Goal: Task Accomplishment & Management: Manage account settings

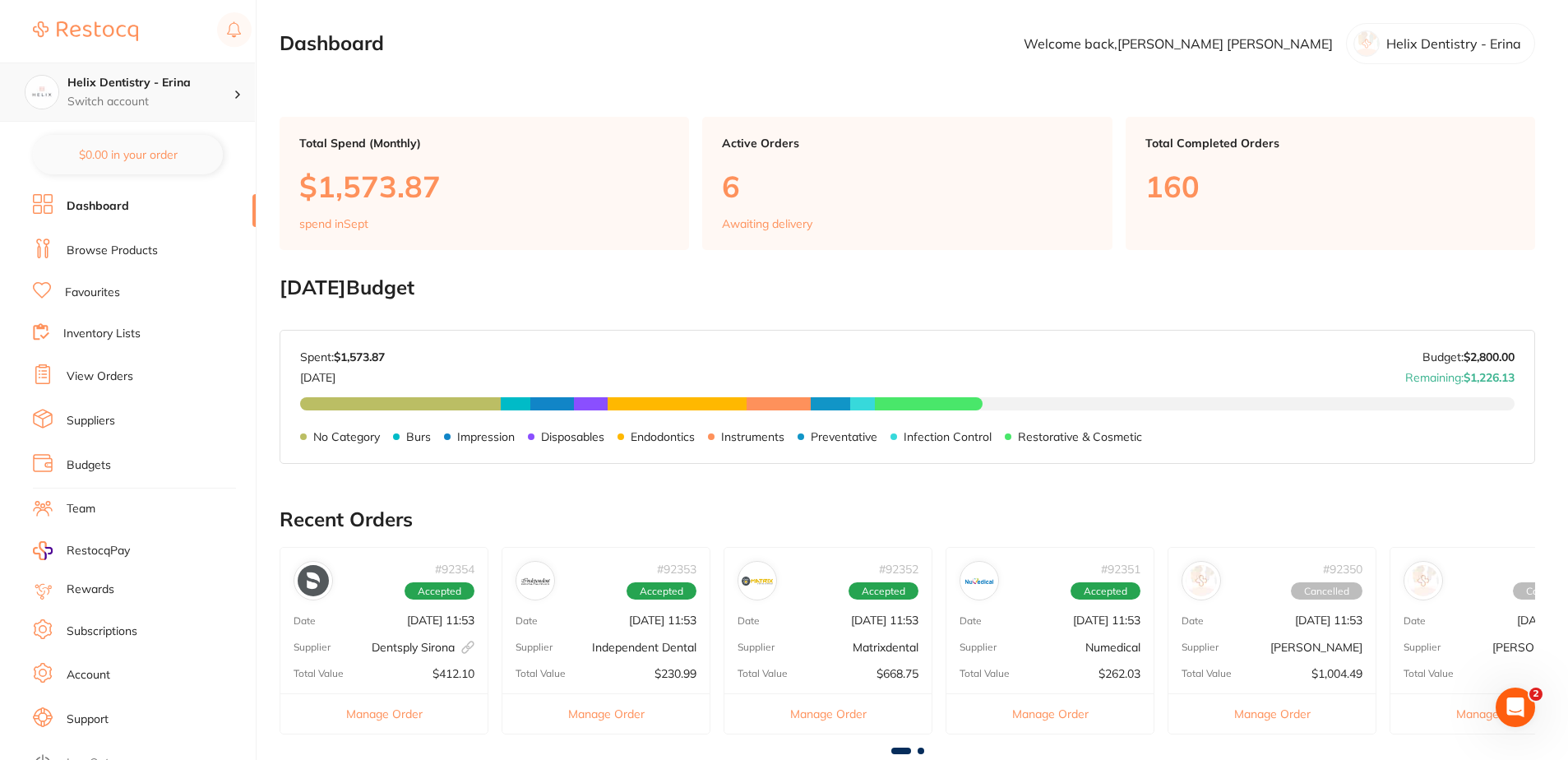
click at [113, 93] on p "Switch account" at bounding box center [150, 101] width 166 height 17
click at [422, 86] on main "Dashboard Welcome back, Samantha Patrick Helix Dentistry - Erina Total Spend (M…" at bounding box center [924, 609] width 1288 height 1219
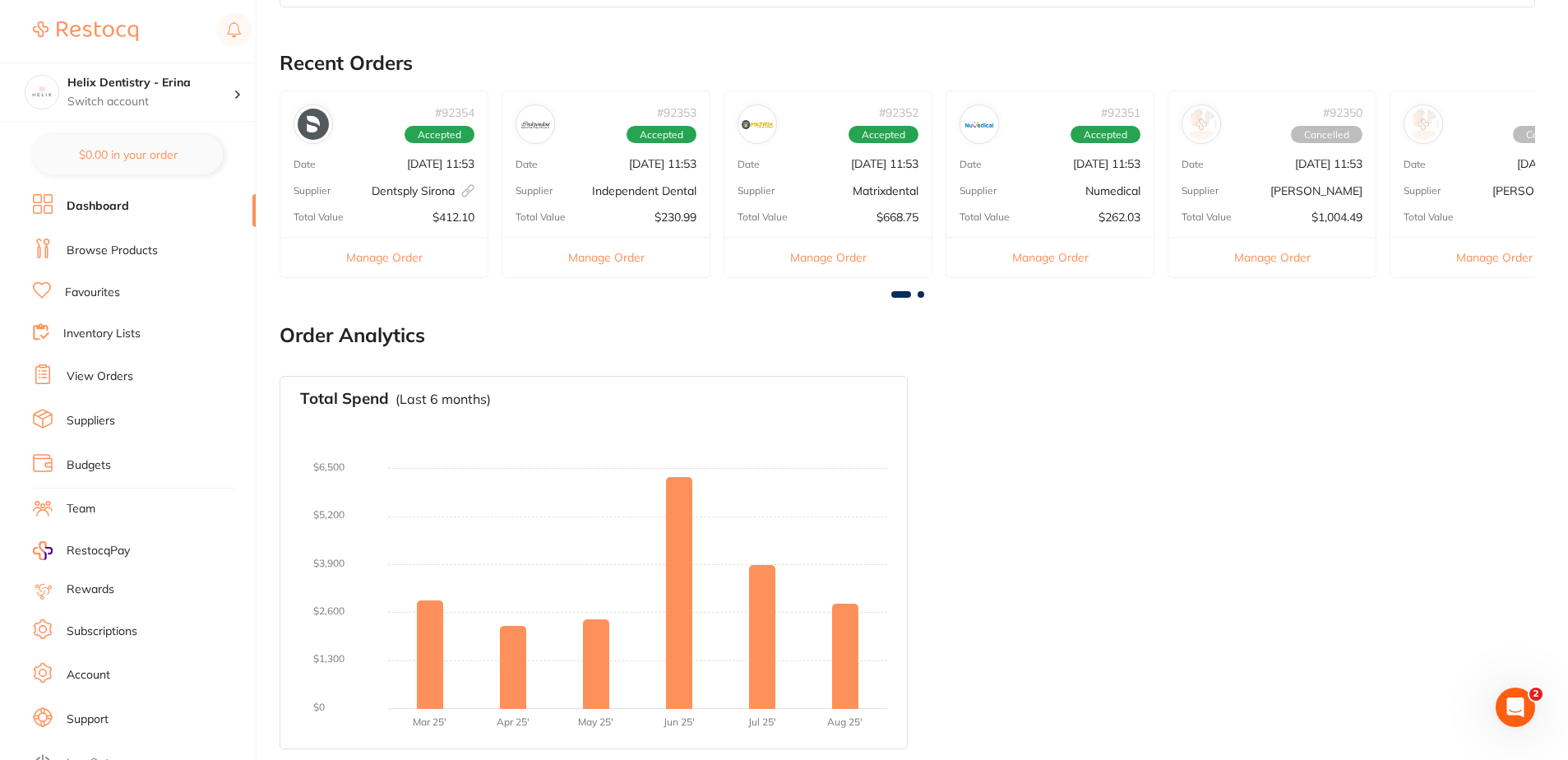
scroll to position [459, 0]
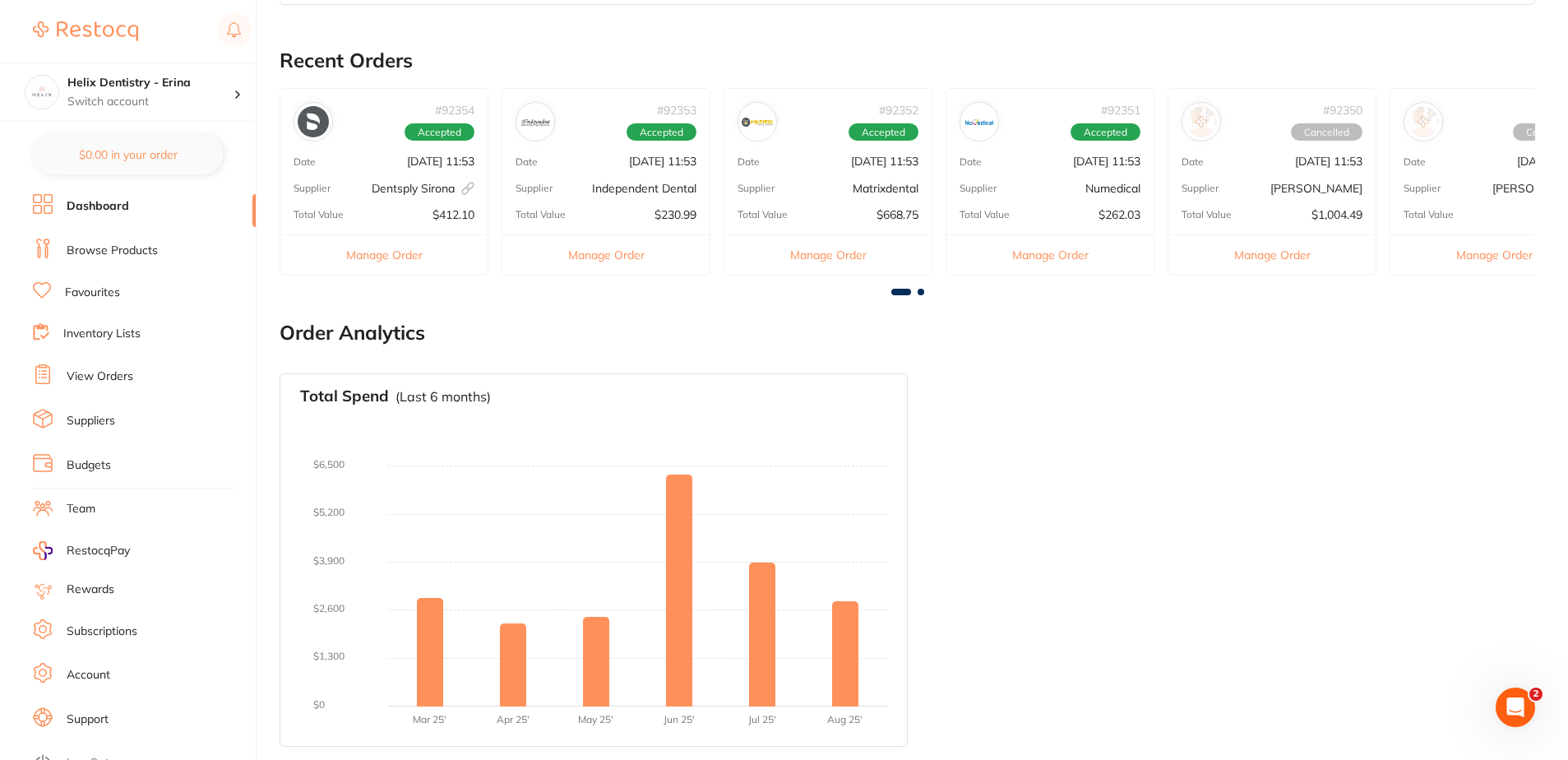
click at [175, 199] on li "Dashboard" at bounding box center [143, 206] width 223 height 25
click at [177, 92] on div "Helix Dentistry - Erina Switch account" at bounding box center [150, 91] width 166 height 34
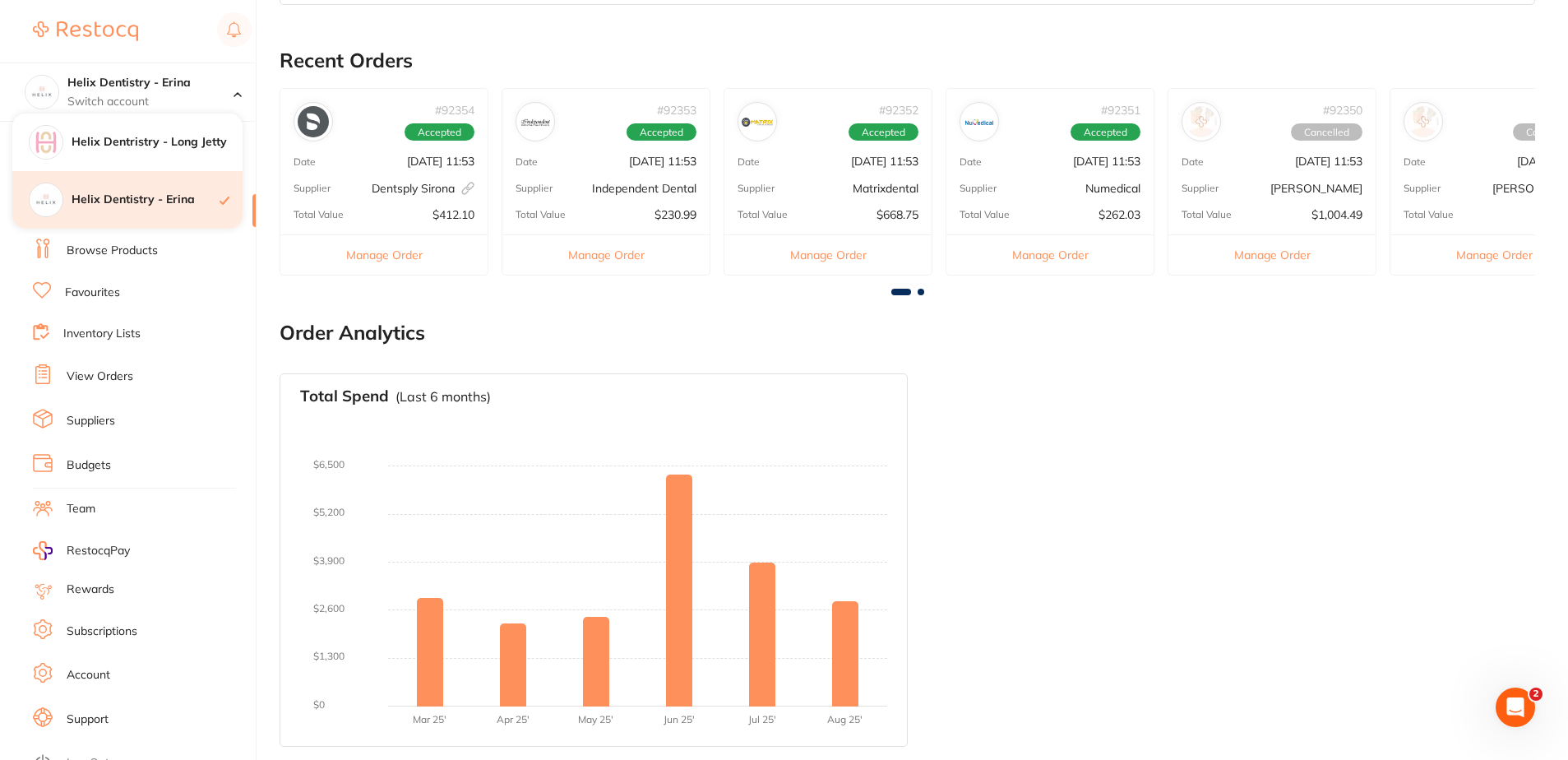
click at [79, 210] on div "Helix Dentistry - Erina" at bounding box center [128, 199] width 230 height 58
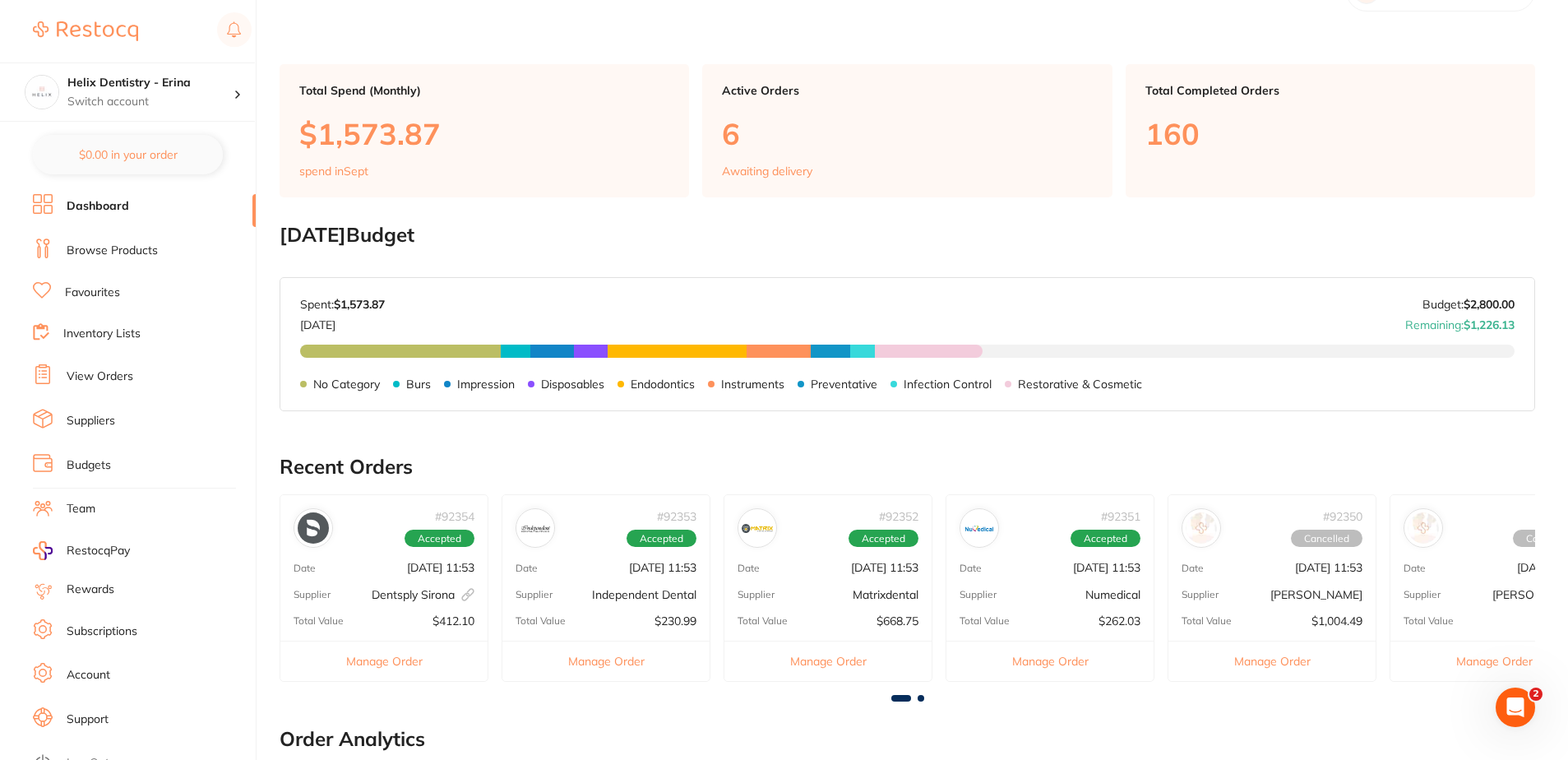
scroll to position [329, 0]
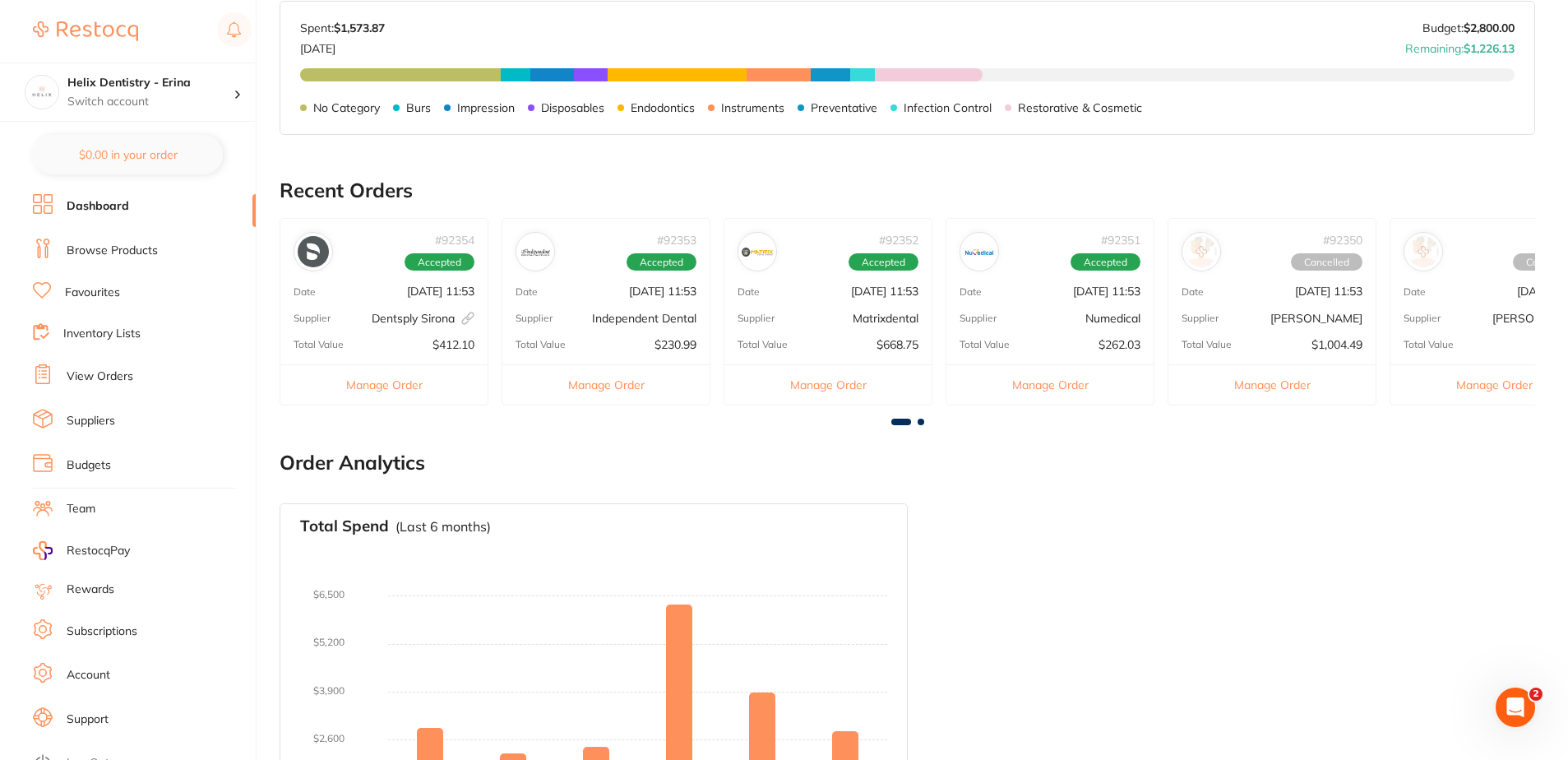
click at [358, 189] on h2 "Recent Orders" at bounding box center [907, 190] width 1256 height 23
click at [154, 201] on li "Dashboard" at bounding box center [143, 206] width 223 height 25
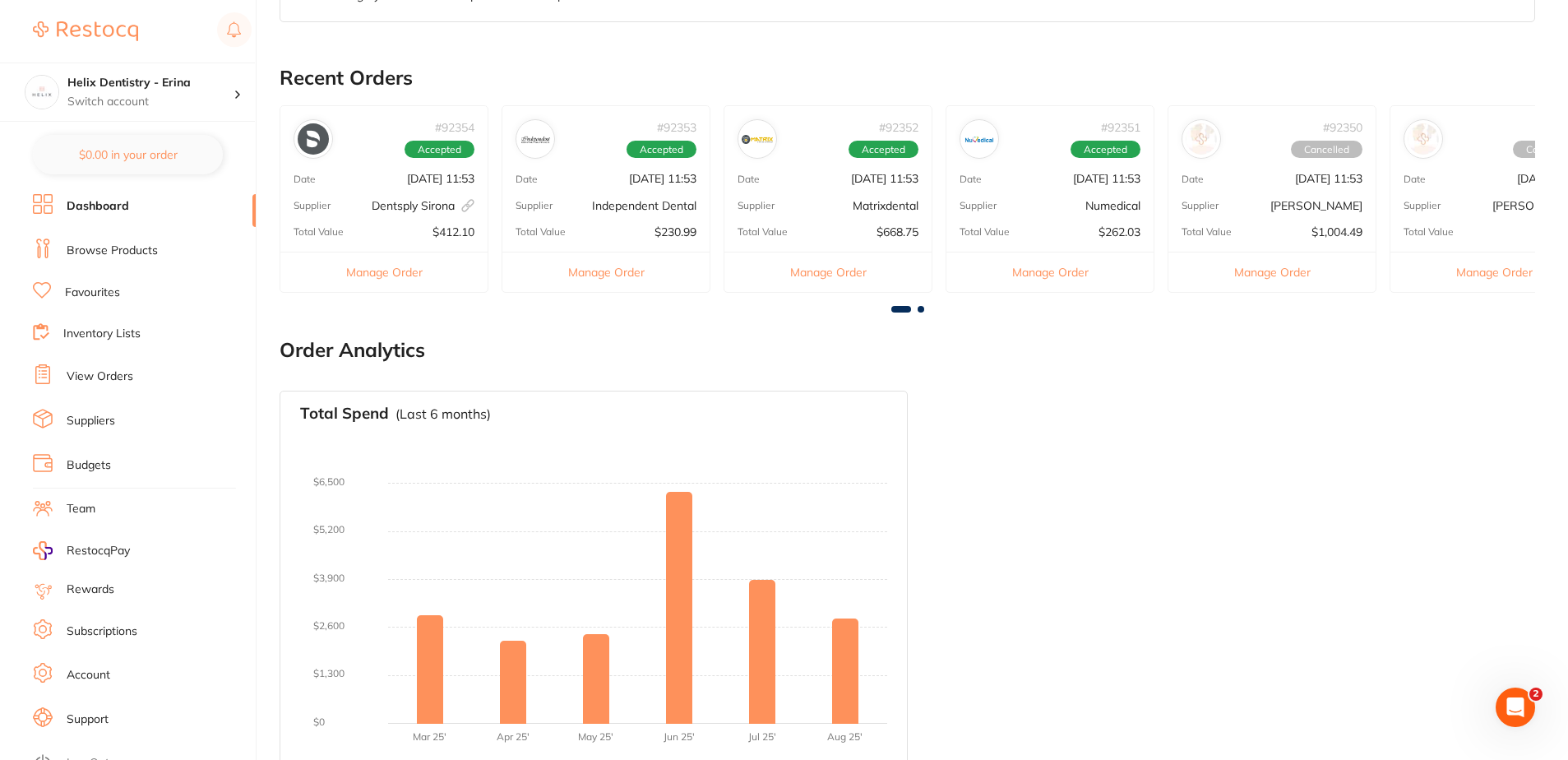
scroll to position [459, 0]
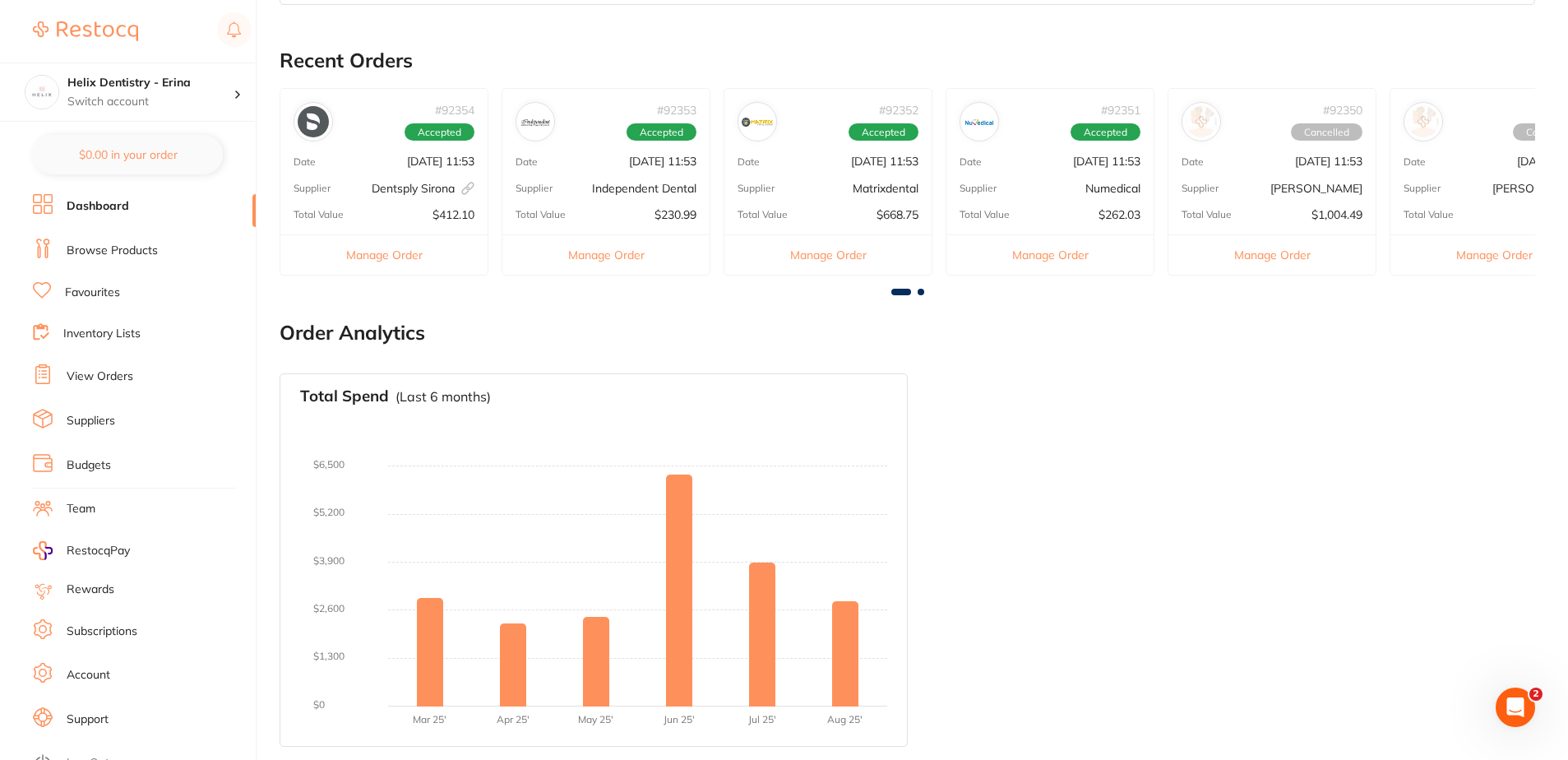
click at [320, 52] on h2 "Recent Orders" at bounding box center [907, 60] width 1256 height 23
click at [117, 289] on link "Favourites" at bounding box center [92, 293] width 55 height 17
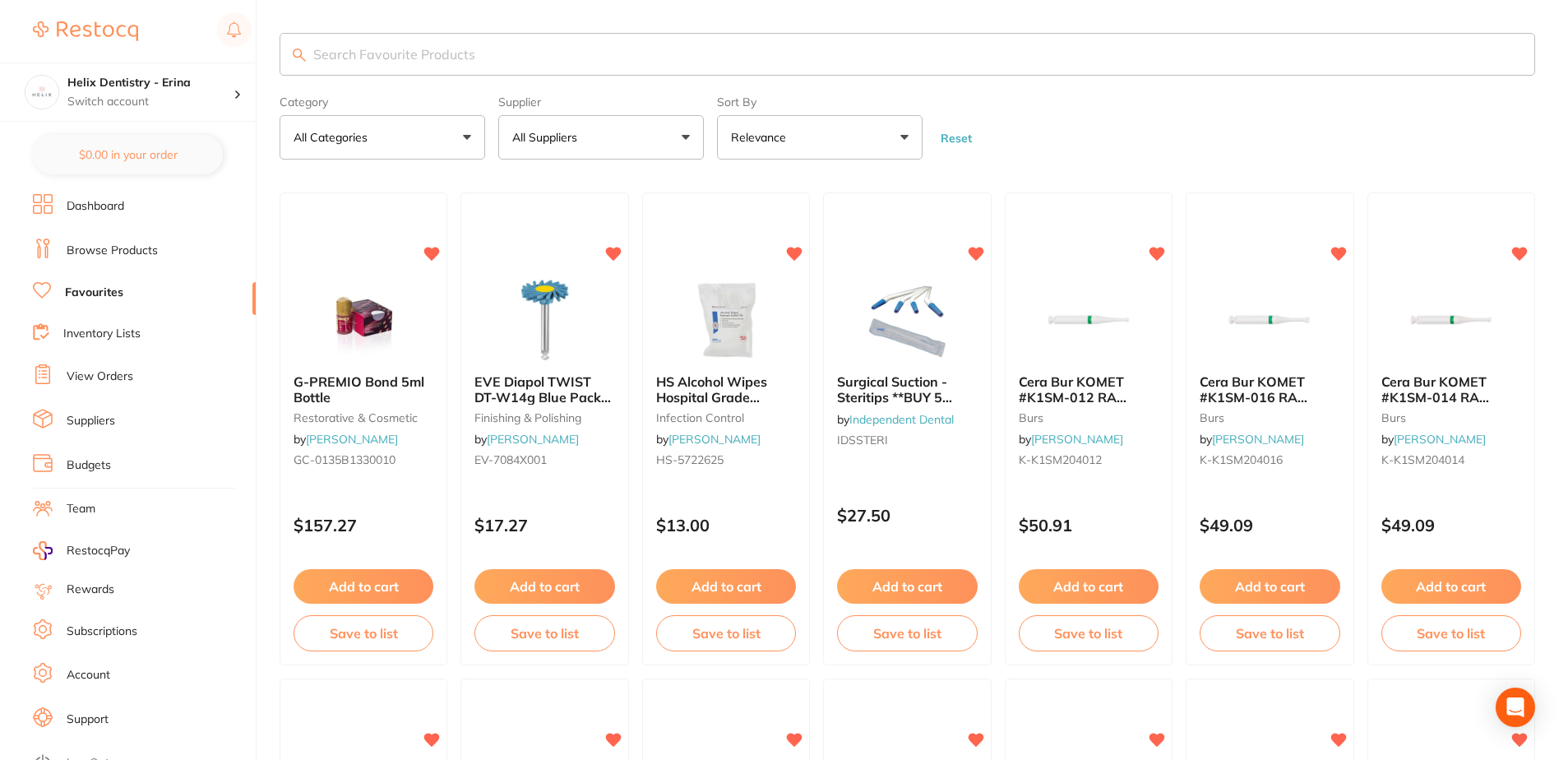
click at [109, 245] on link "Browse Products" at bounding box center [112, 250] width 91 height 17
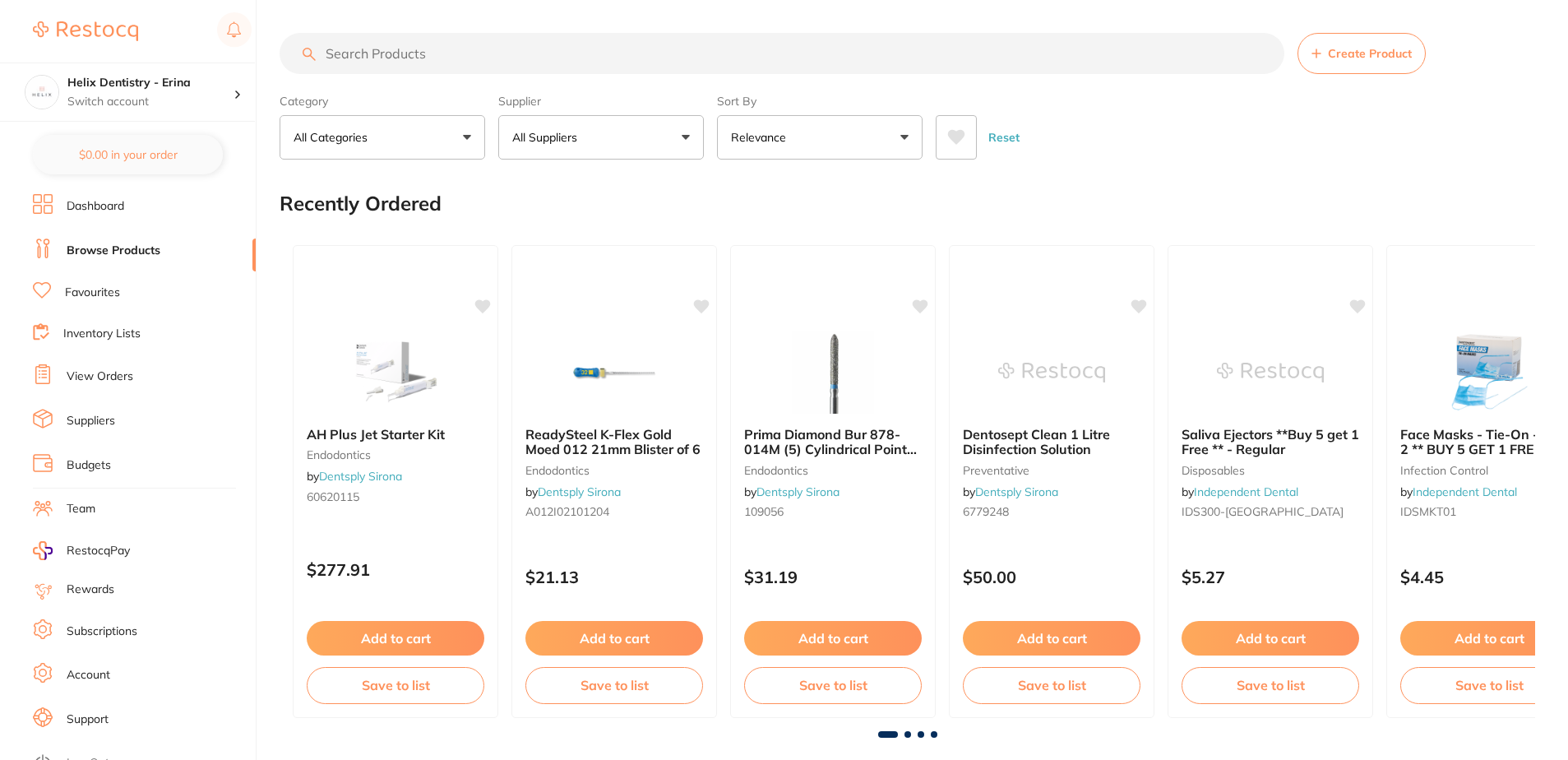
click at [93, 206] on link "Dashboard" at bounding box center [95, 206] width 58 height 17
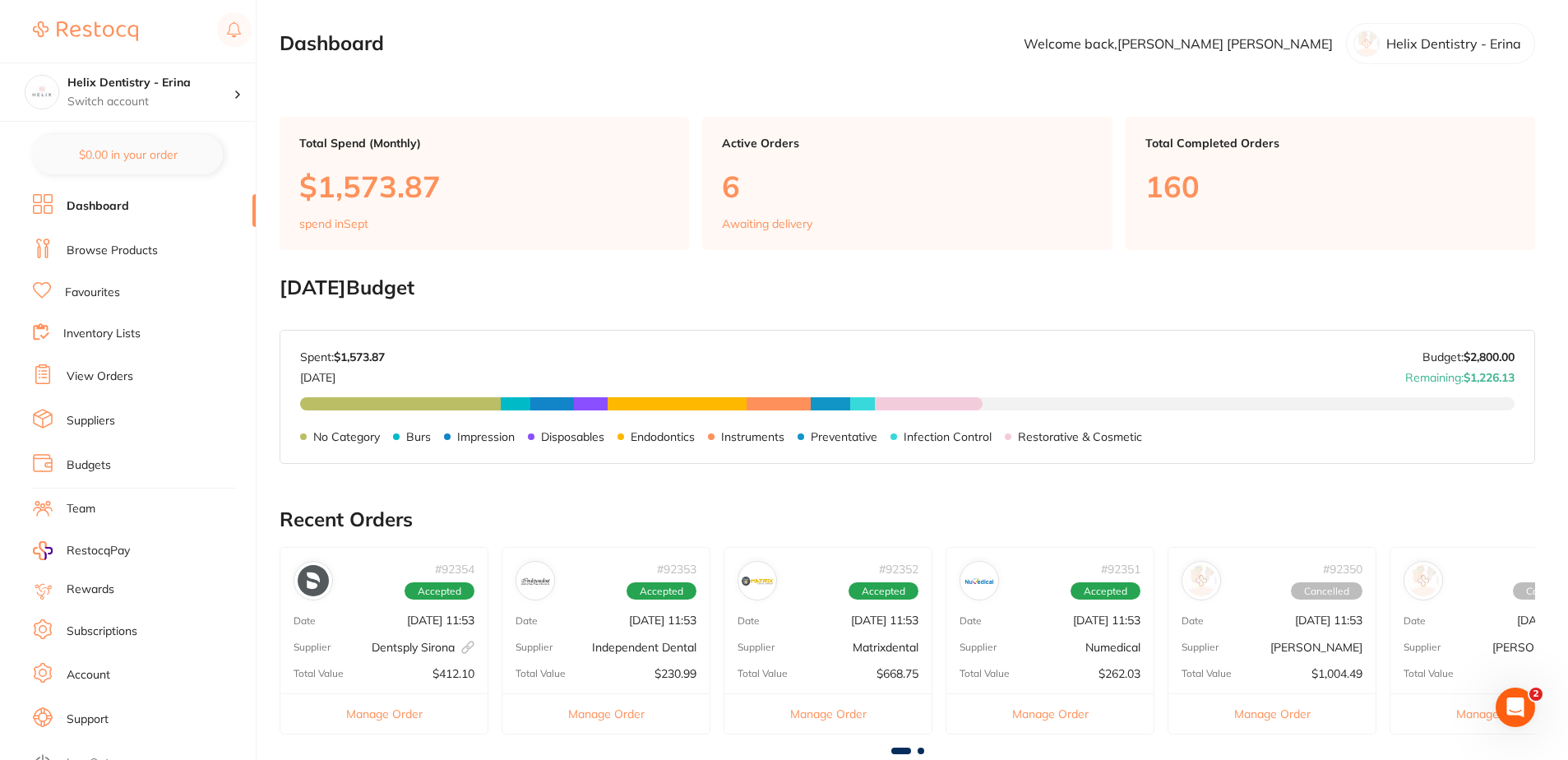
scroll to position [459, 0]
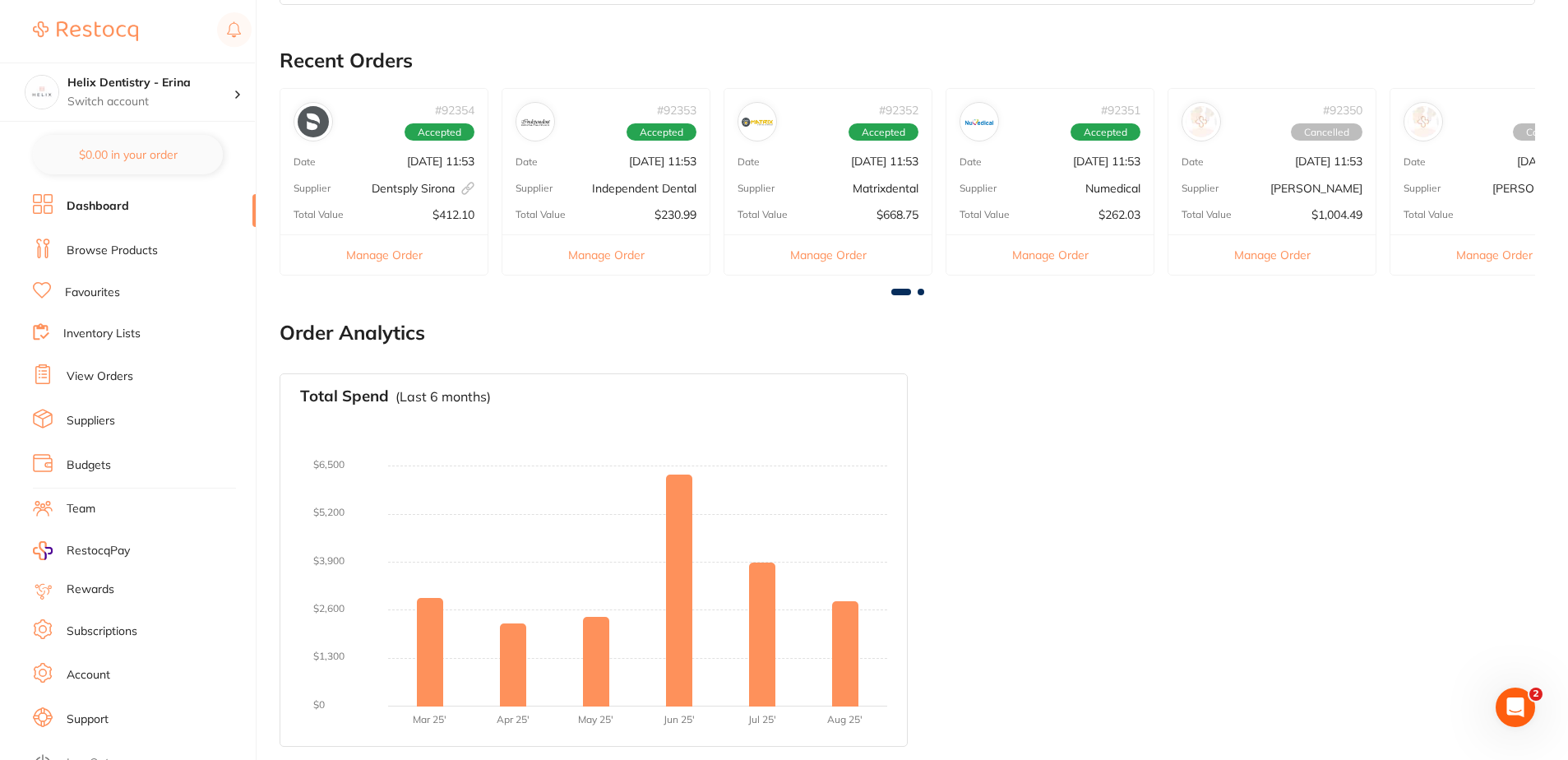
click at [320, 129] on img at bounding box center [313, 122] width 31 height 31
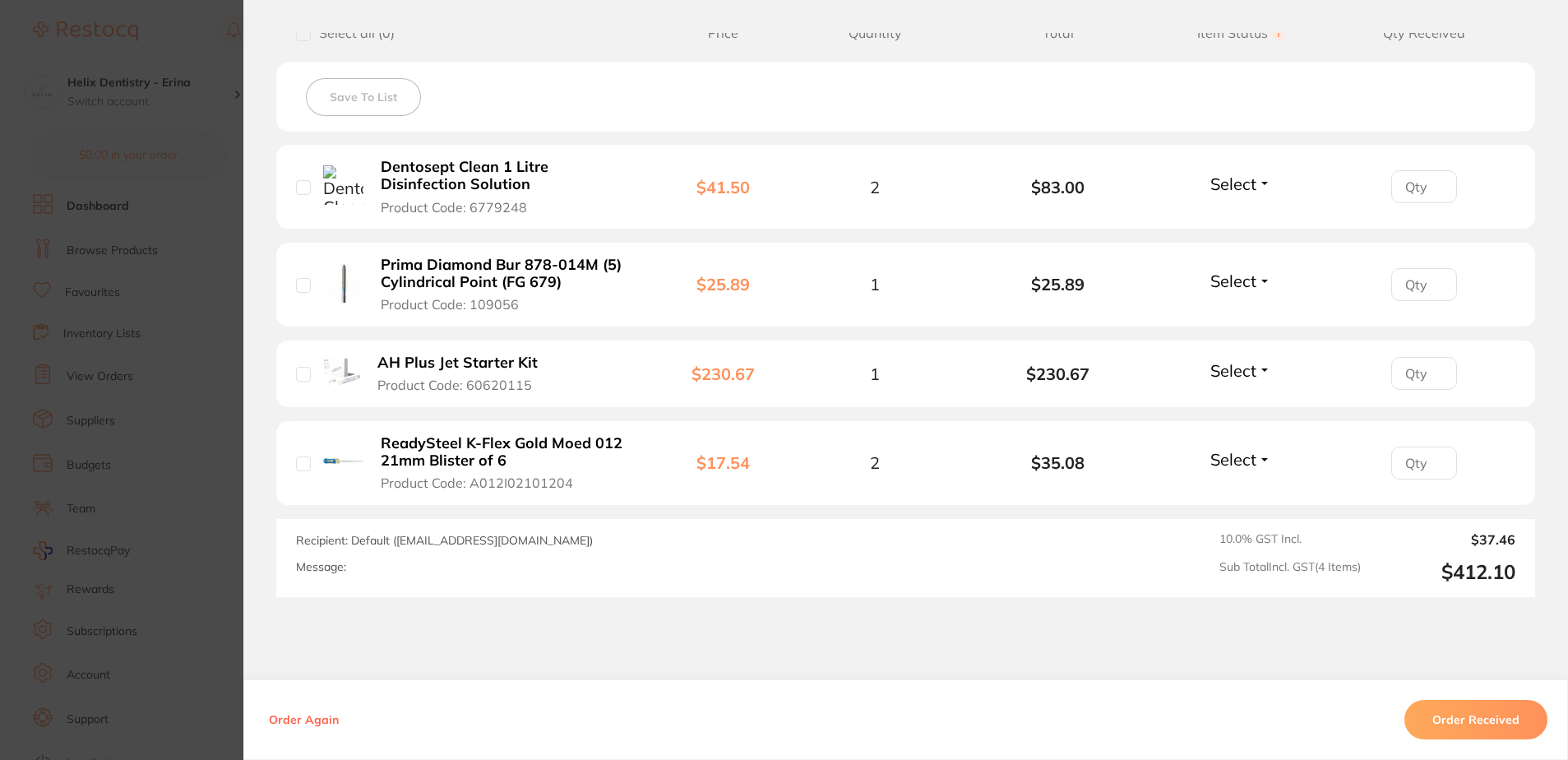
scroll to position [516, 0]
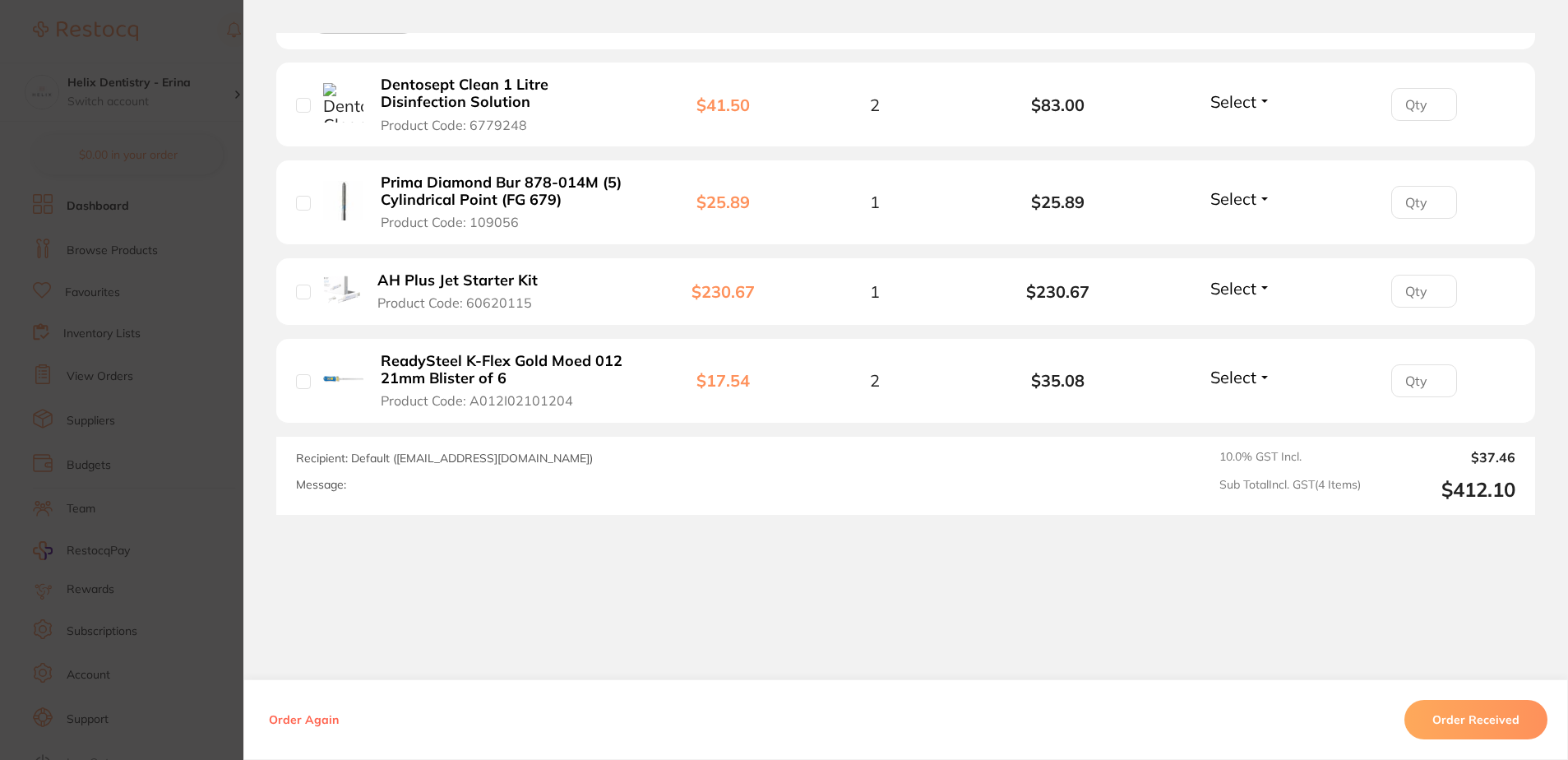
click at [1463, 708] on button "Order Received" at bounding box center [1476, 720] width 143 height 39
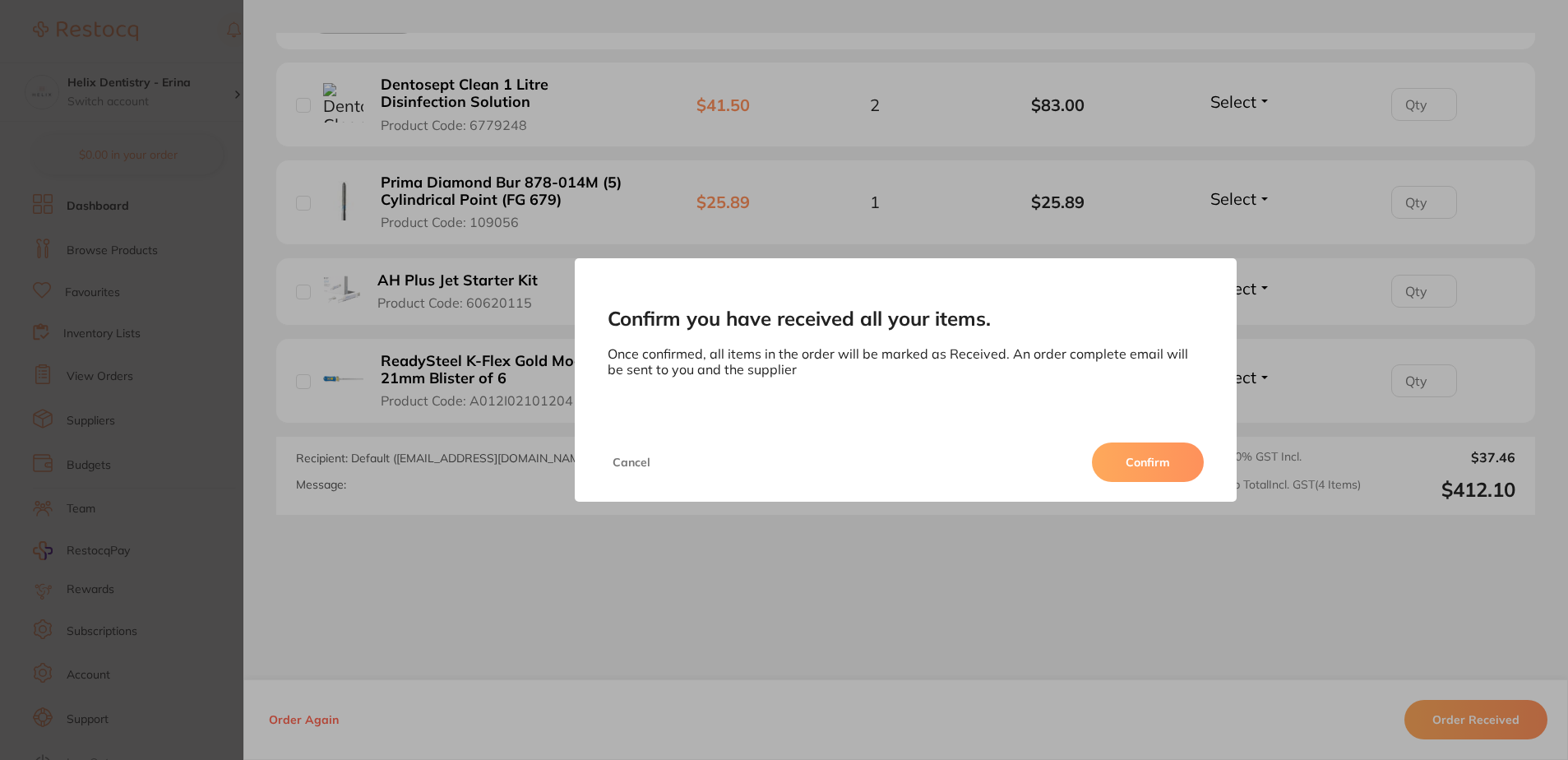
click at [1157, 464] on button "Confirm" at bounding box center [1148, 461] width 112 height 39
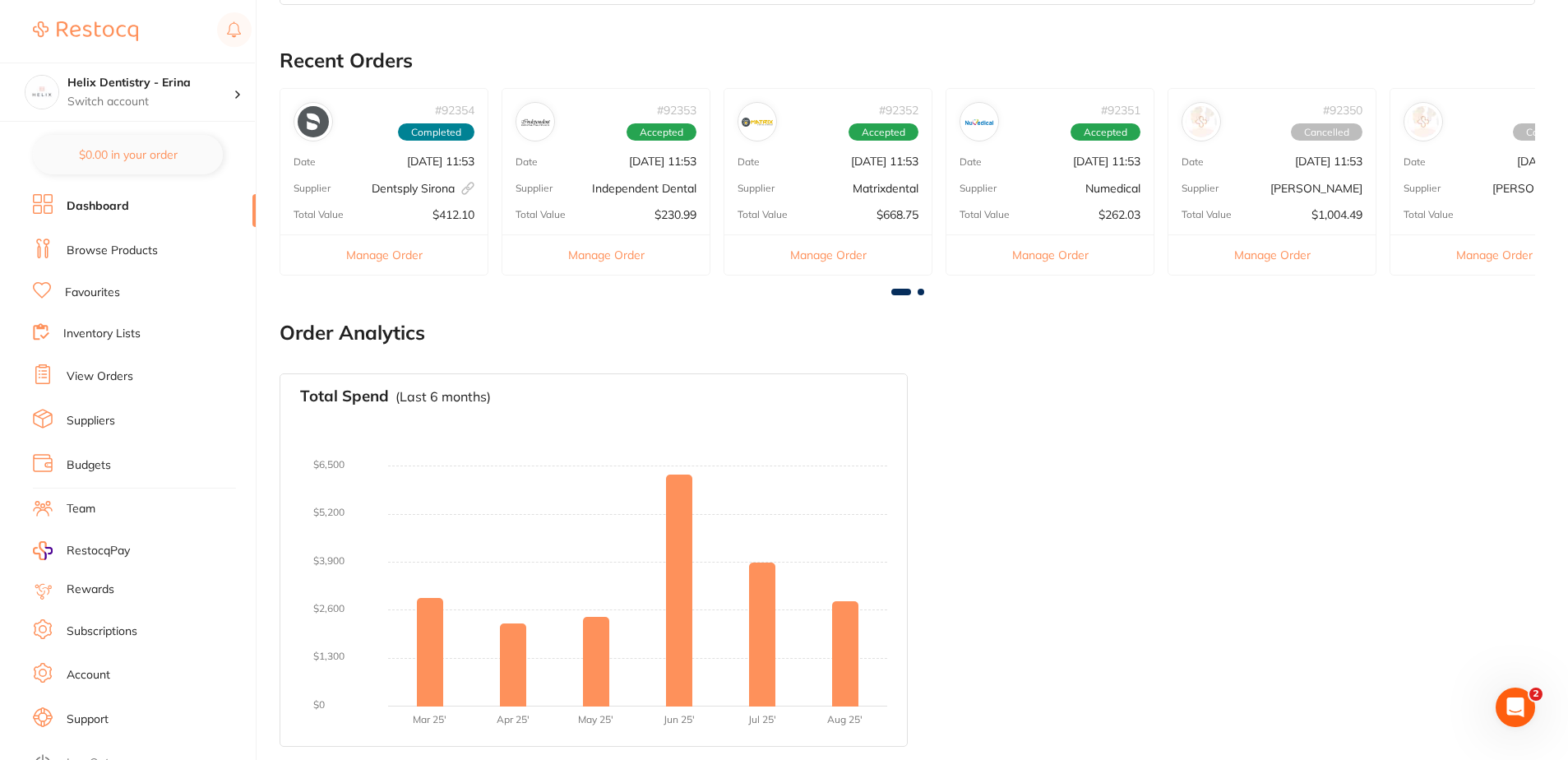
scroll to position [0, 0]
click at [331, 126] on div at bounding box center [313, 122] width 39 height 39
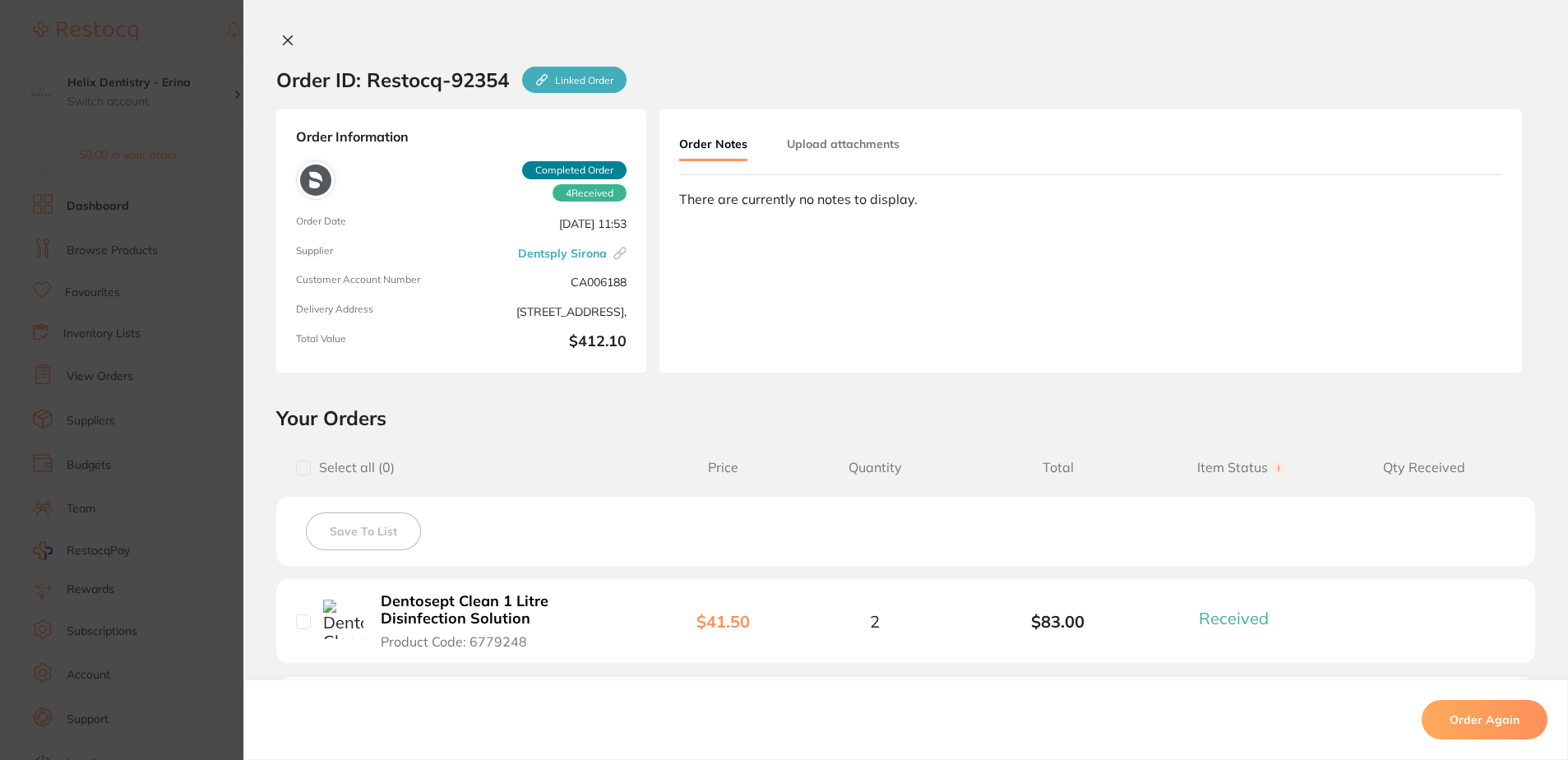
click at [855, 141] on button "Upload attachments" at bounding box center [842, 143] width 113 height 29
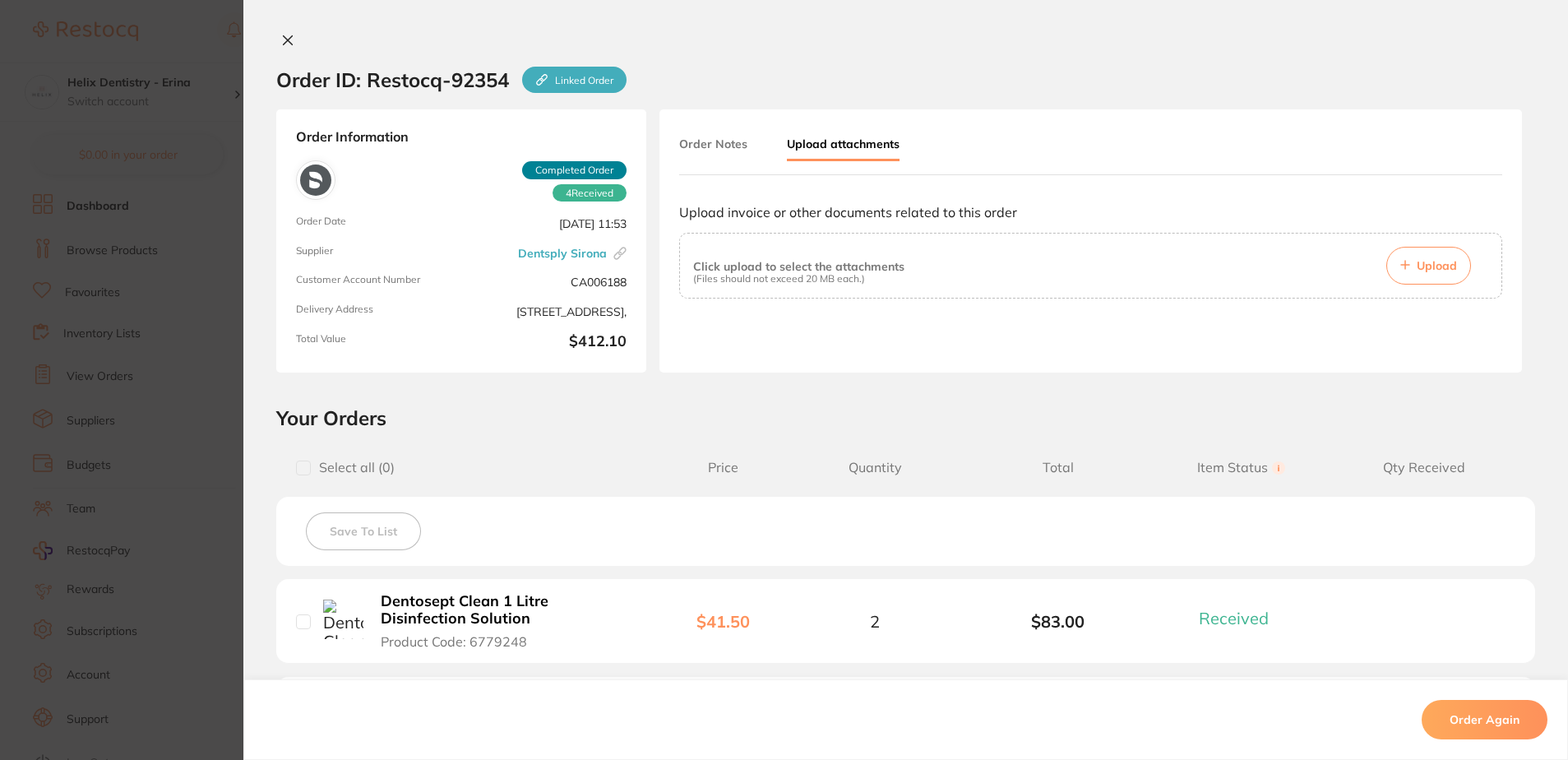
click at [1447, 282] on button "Upload" at bounding box center [1429, 265] width 84 height 38
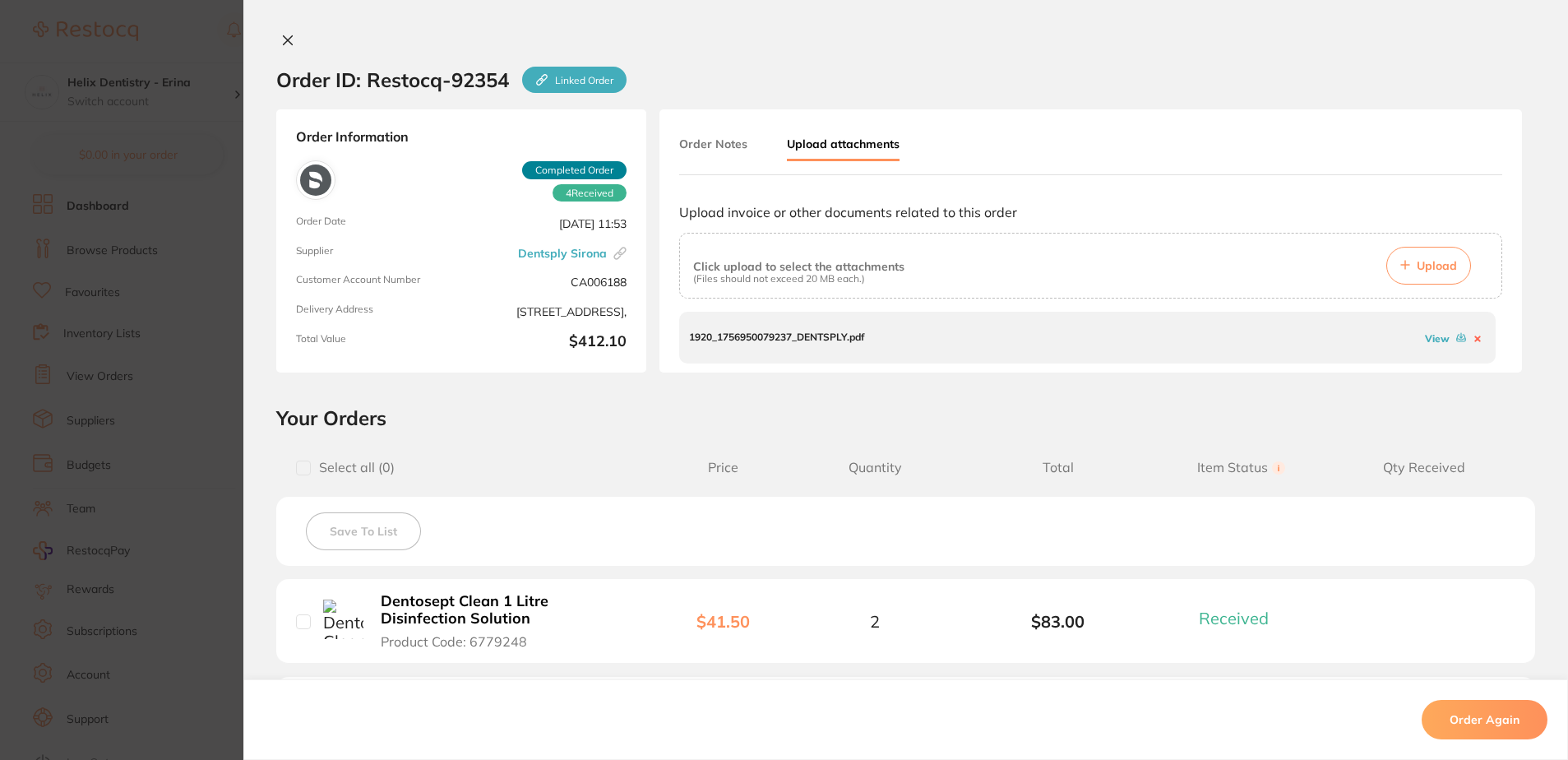
click at [274, 31] on div "Order ID: Restocq- 92354 Linked Order Order Information 4 Received Completed Or…" at bounding box center [905, 380] width 1325 height 760
click at [291, 43] on button at bounding box center [287, 41] width 23 height 18
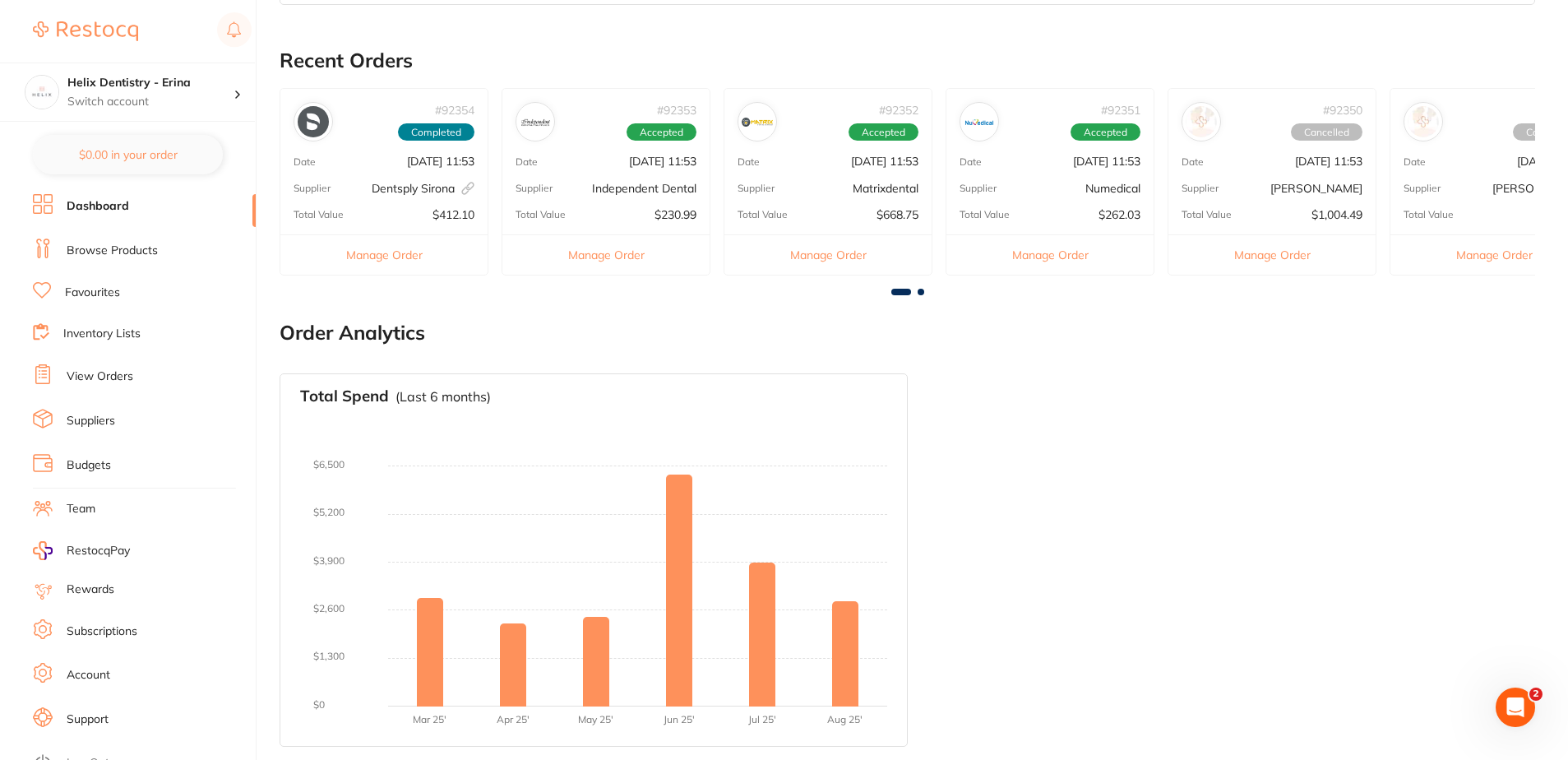
click at [582, 150] on div "# 92353 Accepted Date [DATE] 11:53 Supplier Independent Dental Total Value $230…" at bounding box center [606, 182] width 209 height 187
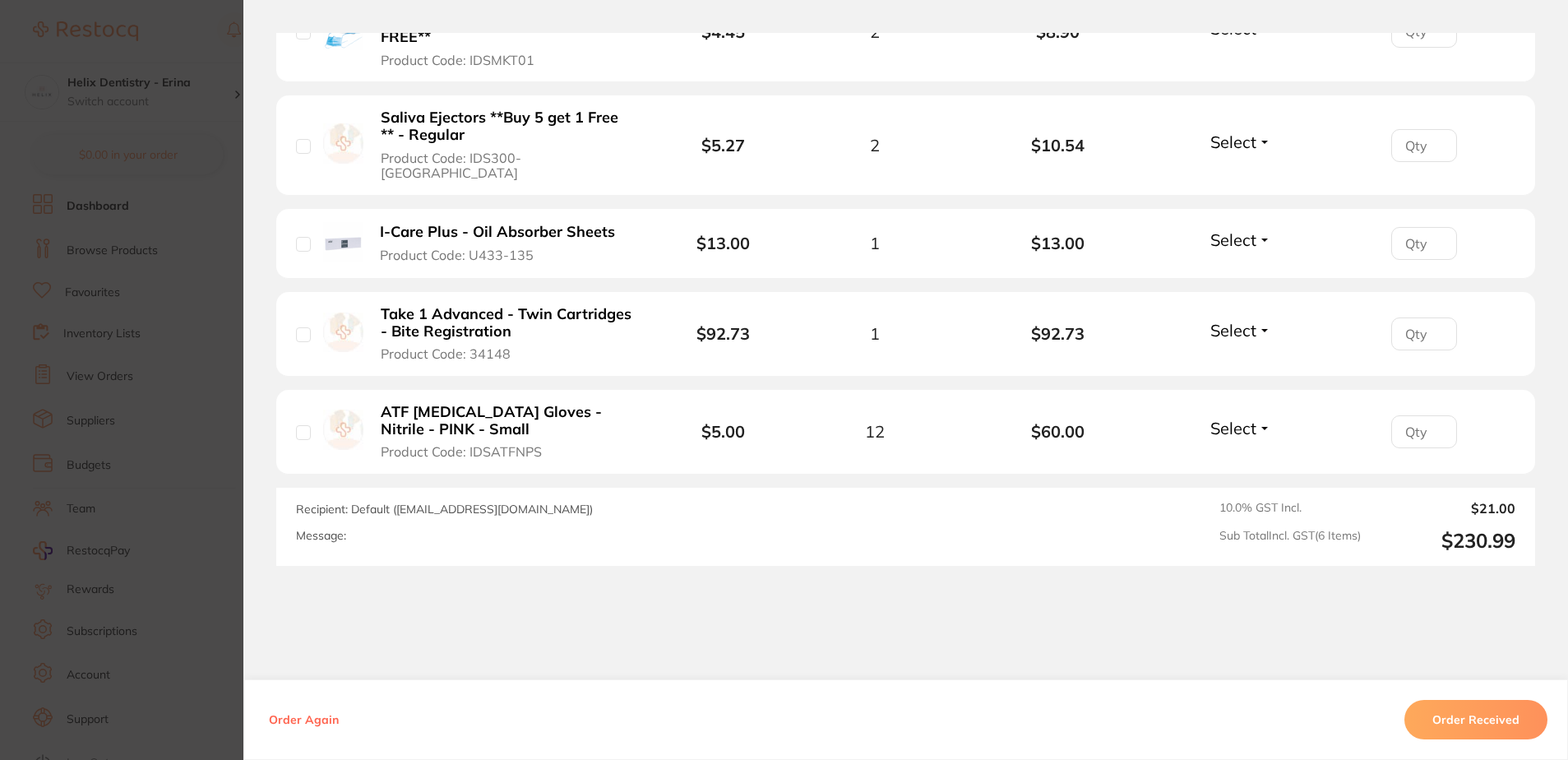
scroll to position [730, 0]
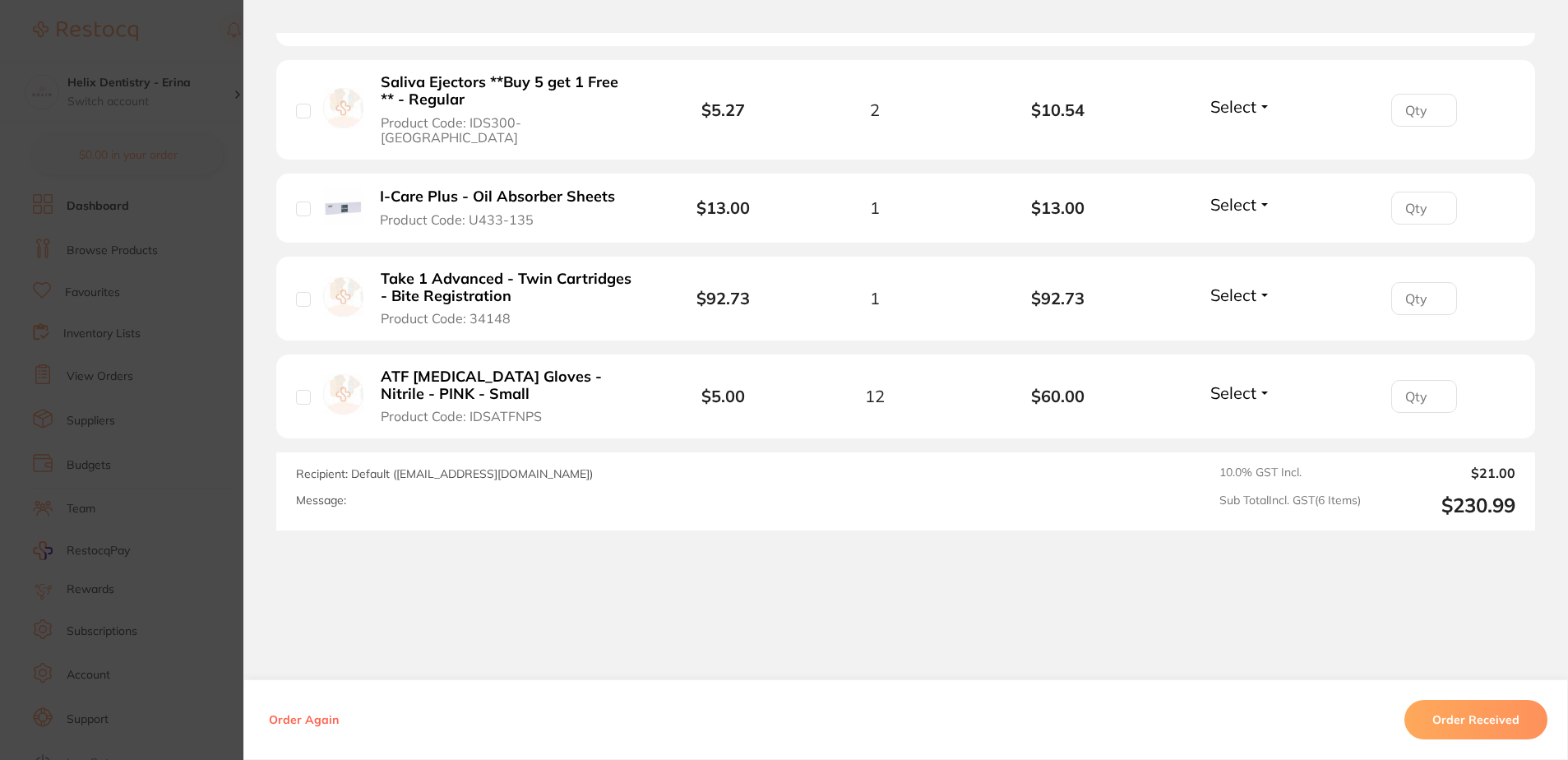
click at [1457, 720] on button "Order Received" at bounding box center [1476, 720] width 143 height 39
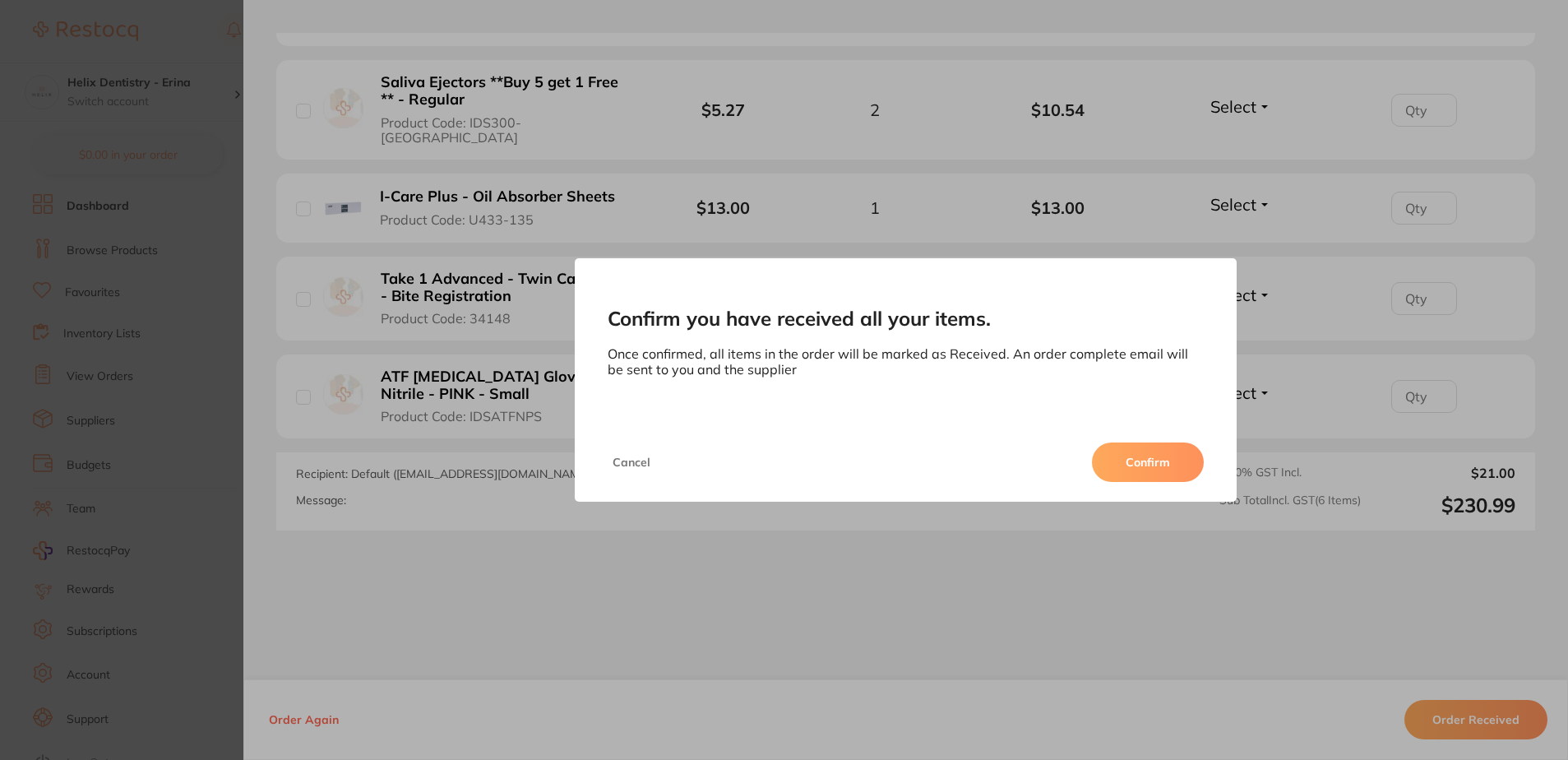
click at [1127, 452] on button "Confirm" at bounding box center [1148, 461] width 112 height 39
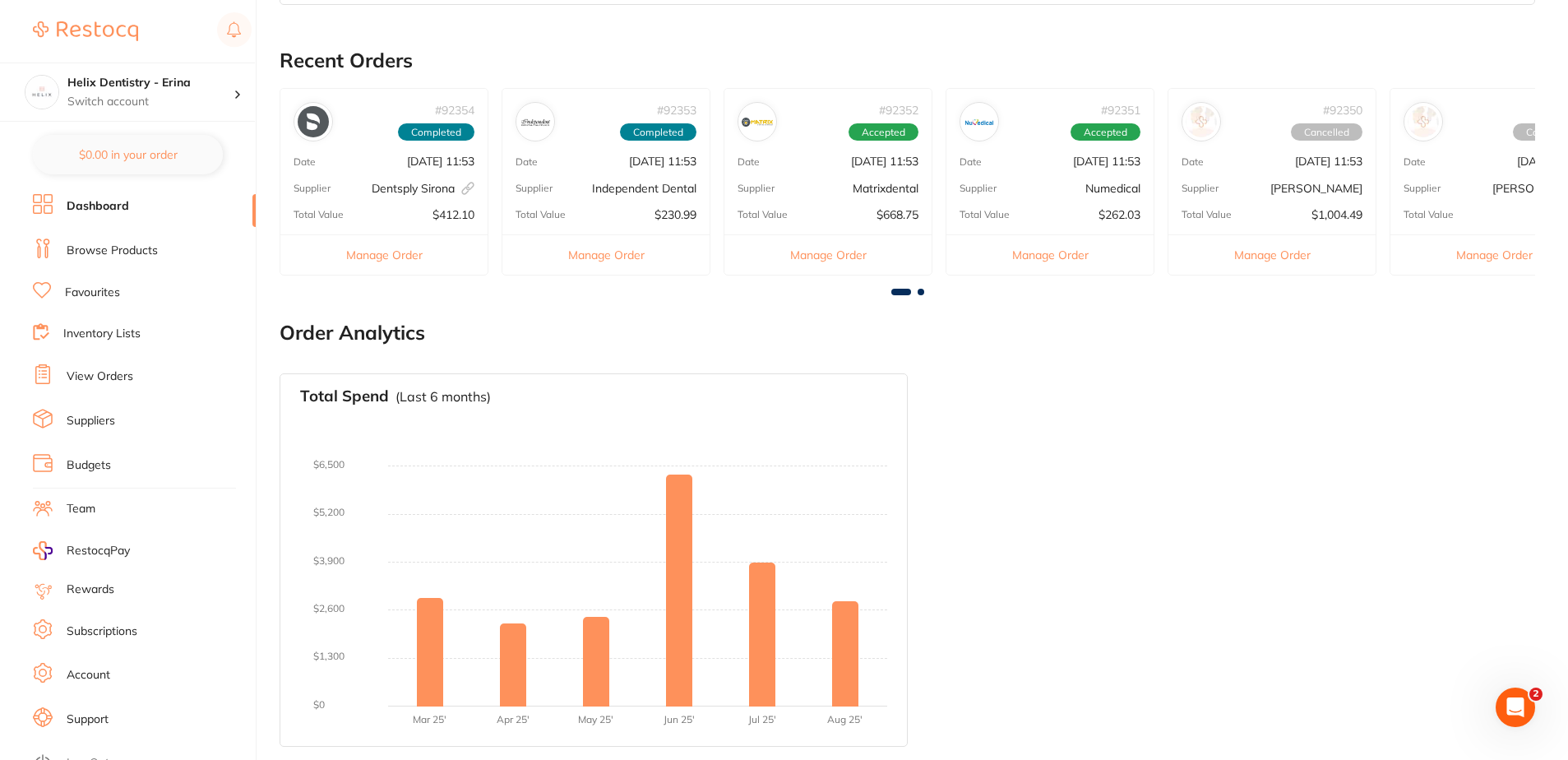
scroll to position [0, 0]
click at [569, 116] on div "# 92353 Accepted" at bounding box center [606, 115] width 207 height 53
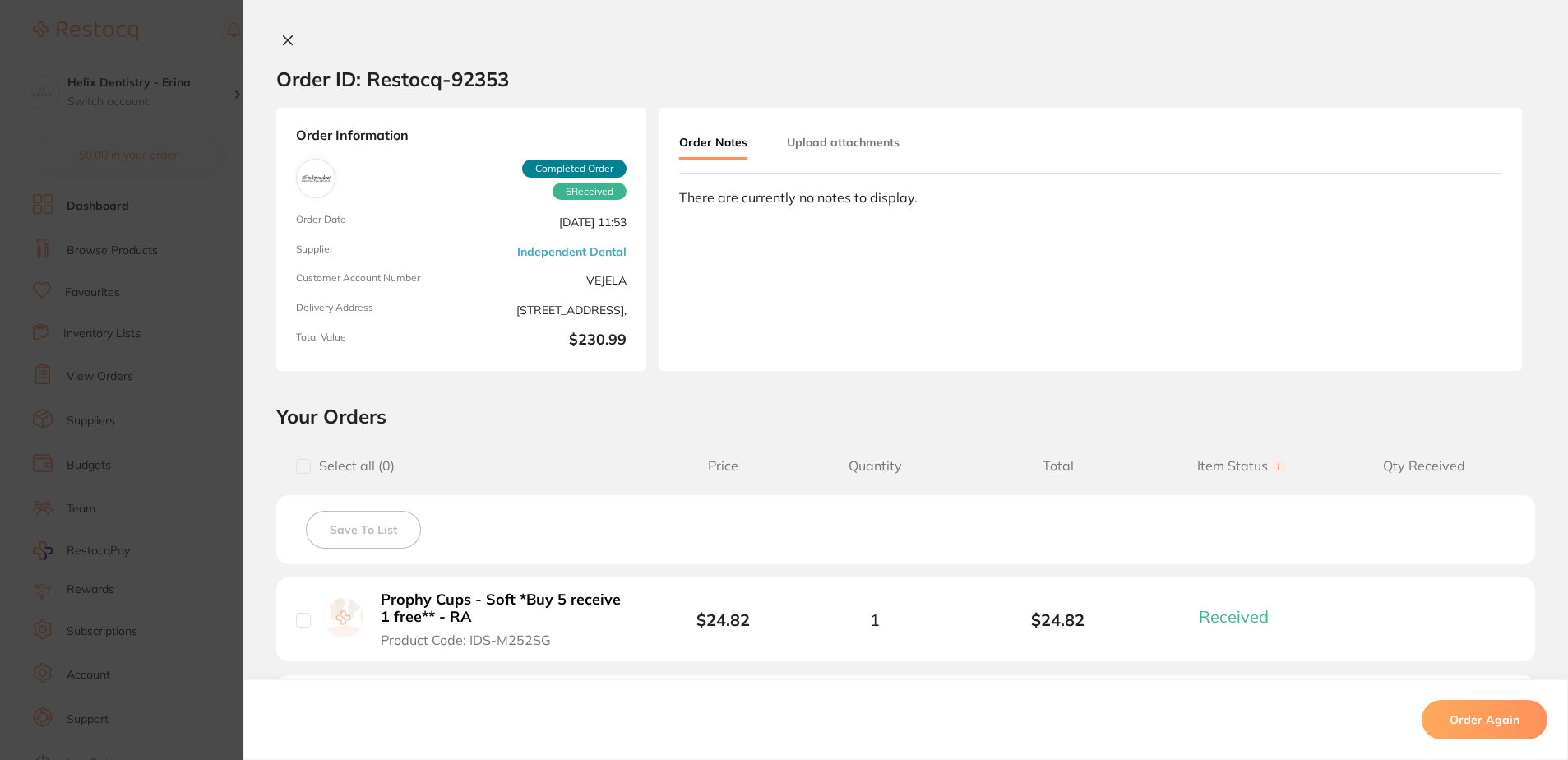
click at [866, 144] on button "Upload attachments" at bounding box center [842, 142] width 113 height 29
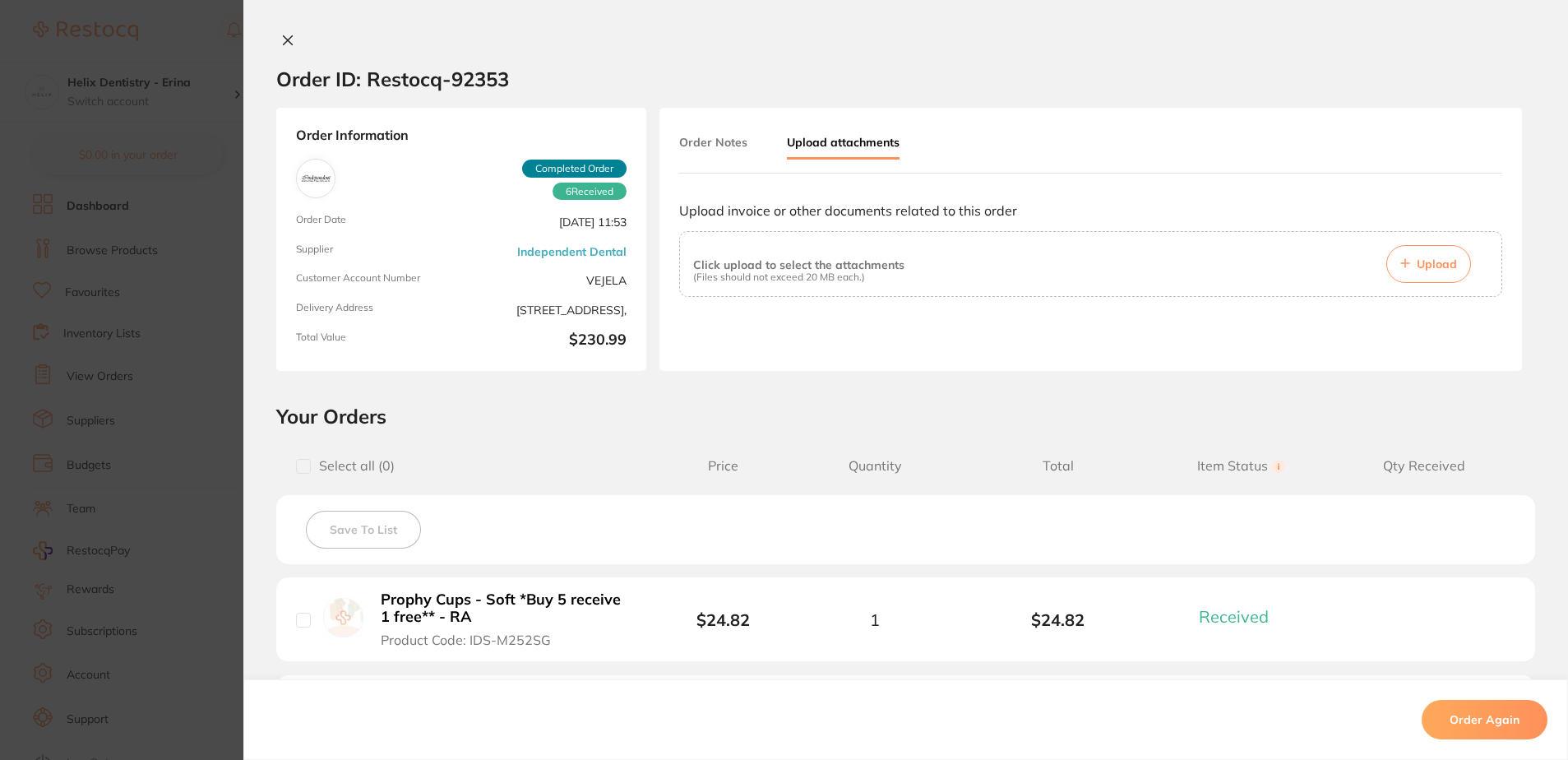
click at [1431, 257] on span "Upload" at bounding box center [1436, 263] width 40 height 15
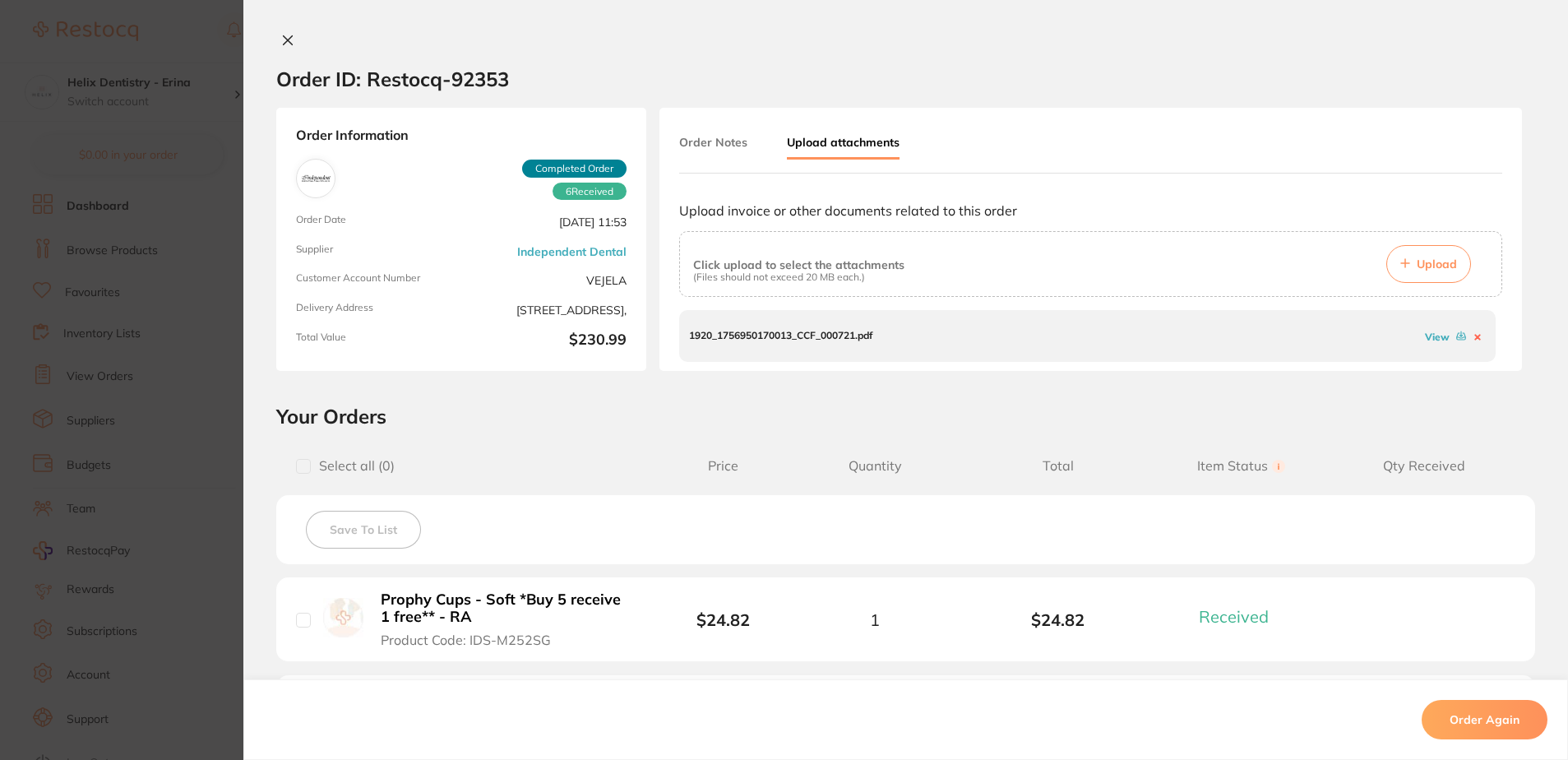
click at [290, 38] on icon at bounding box center [287, 39] width 13 height 13
